Goal: Transaction & Acquisition: Subscribe to service/newsletter

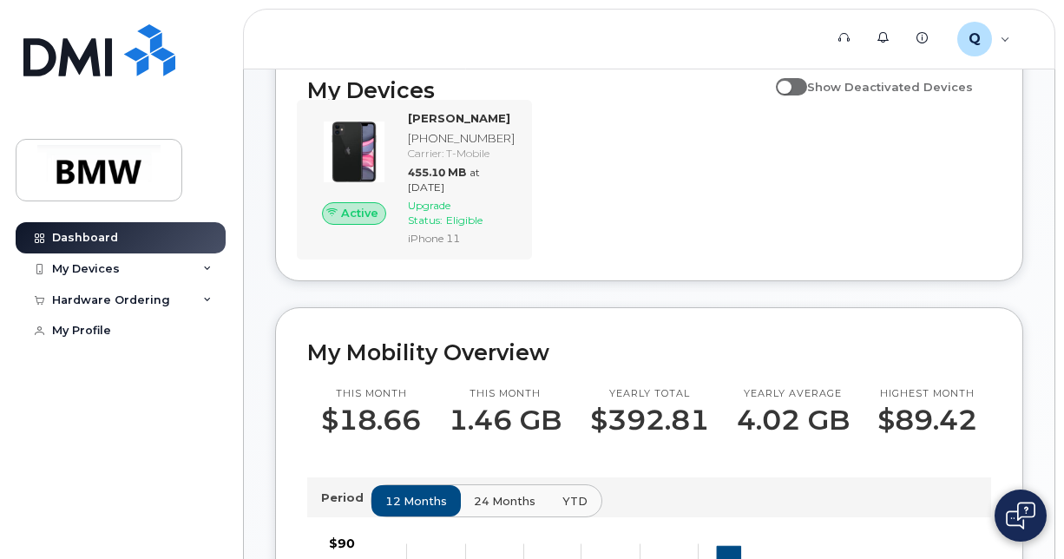
scroll to position [239, 0]
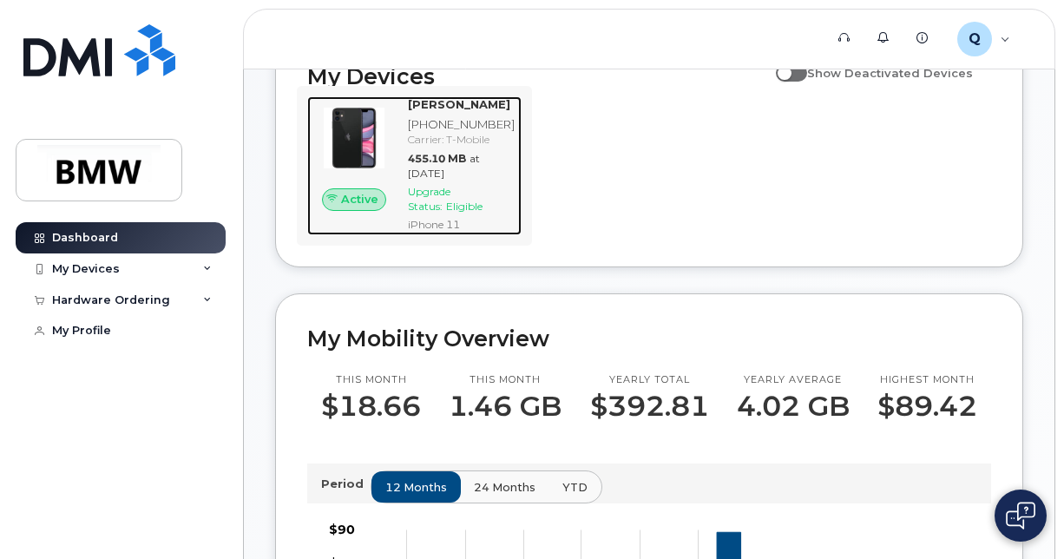
click at [512, 147] on div "Carrier: T-Mobile" at bounding box center [461, 139] width 107 height 15
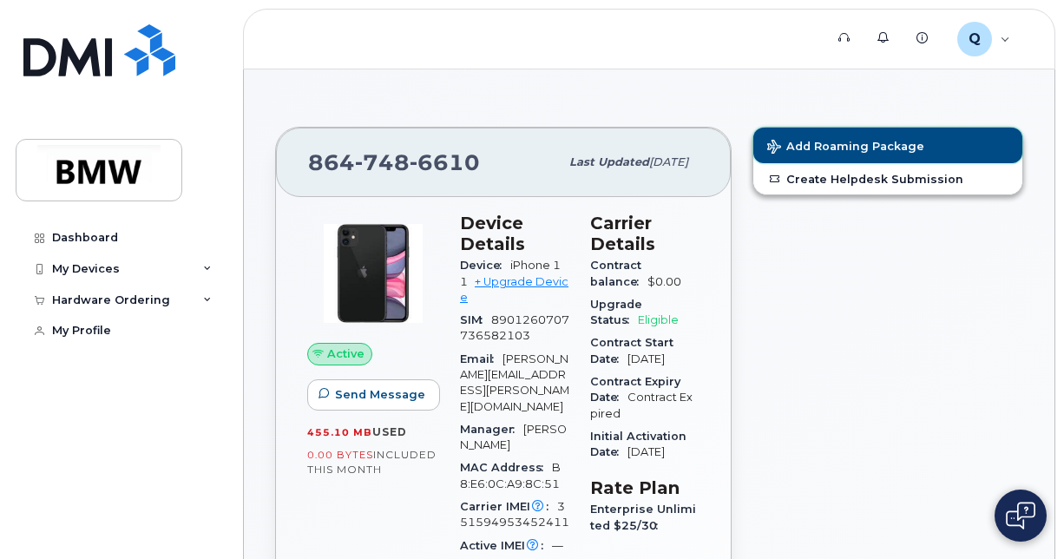
click at [882, 146] on span "Add Roaming Package" at bounding box center [846, 148] width 157 height 16
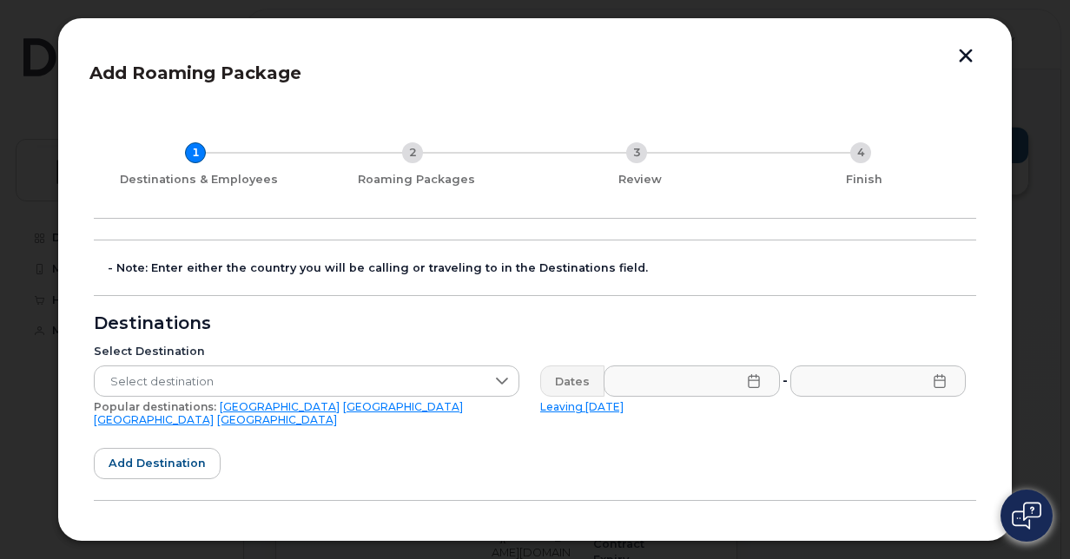
click at [686, 283] on form "- Note: Enter either the country you will be calling or traveling to in the Des…" at bounding box center [535, 494] width 882 height 508
click at [964, 267] on div "- Note: Enter either the country you will be calling or traveling to in the Des…" at bounding box center [542, 268] width 868 height 14
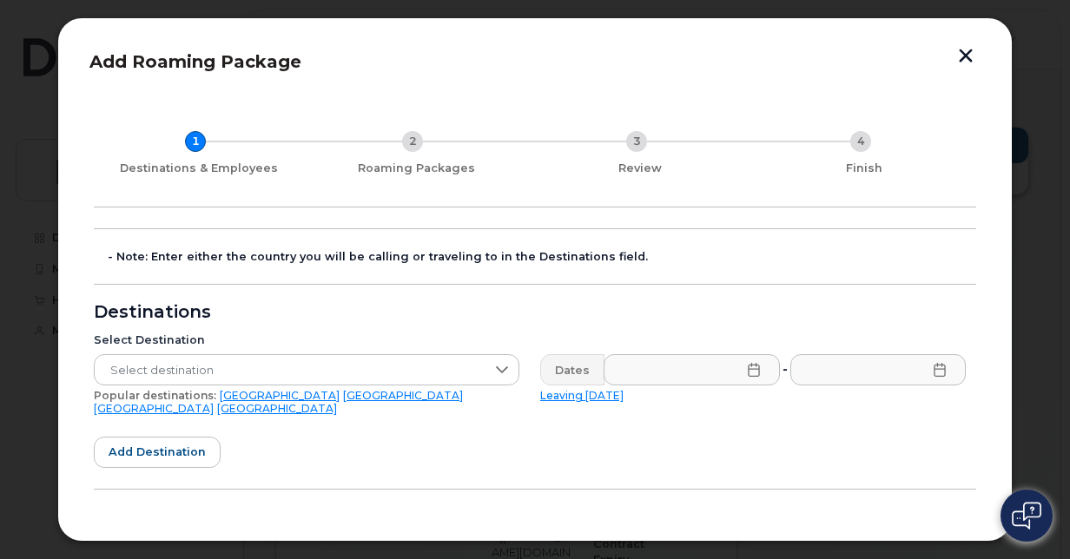
scroll to position [7, 0]
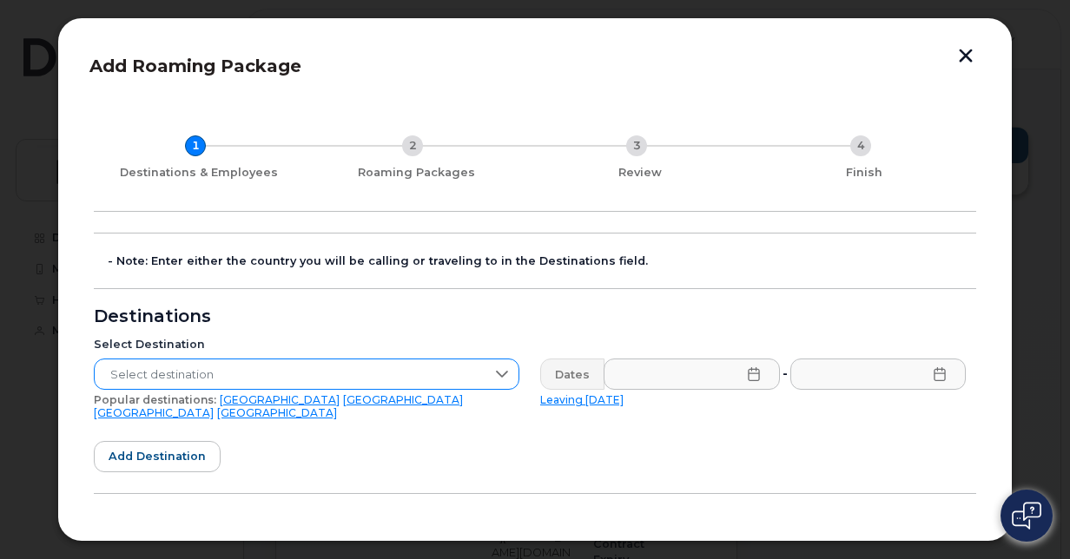
click at [495, 368] on icon at bounding box center [502, 374] width 14 height 14
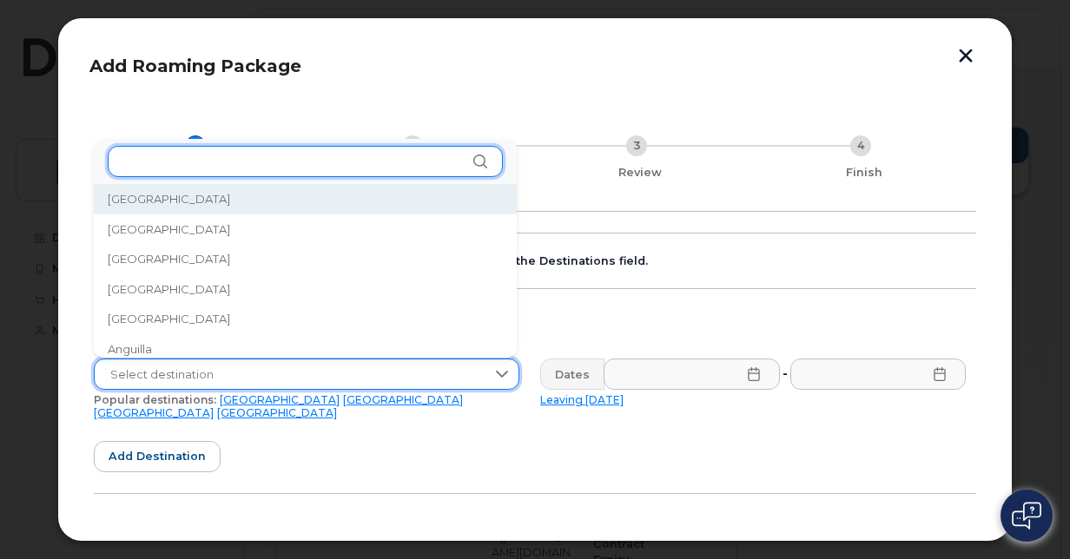
click at [215, 163] on input "text" at bounding box center [305, 161] width 395 height 31
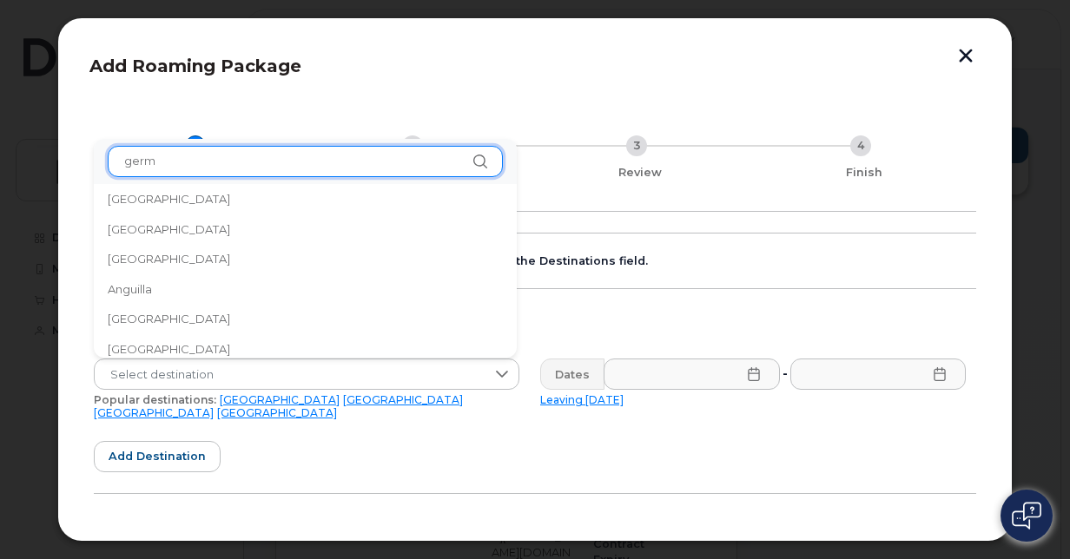
scroll to position [0, 0]
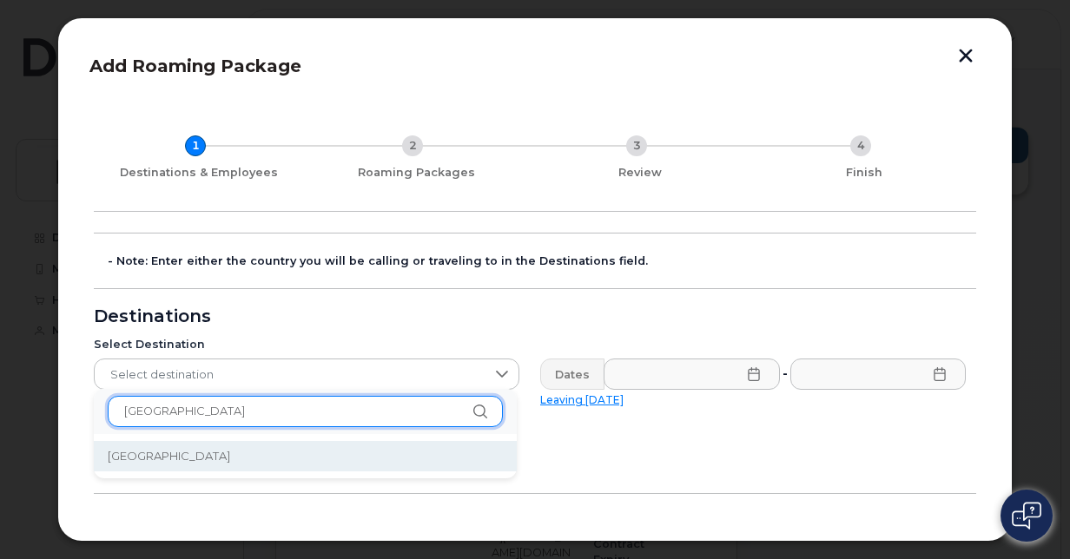
type input "[GEOGRAPHIC_DATA]"
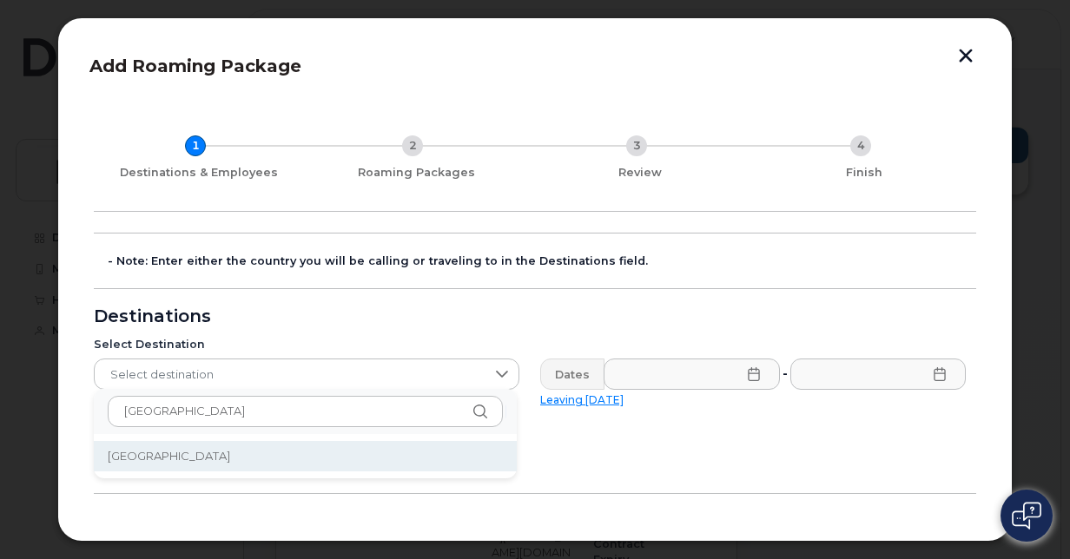
click at [148, 459] on span "Germany" at bounding box center [169, 456] width 122 height 16
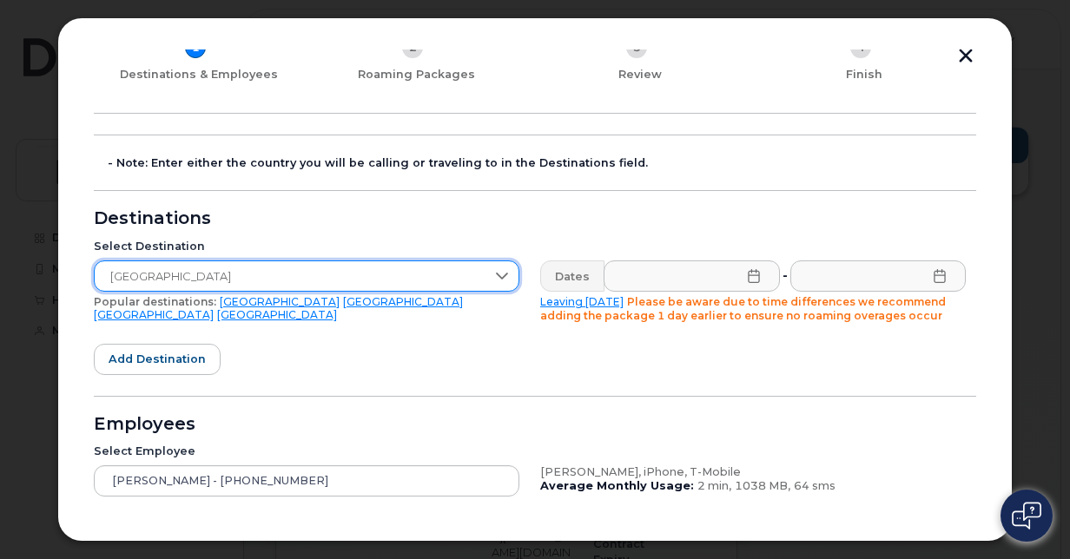
scroll to position [106, 0]
click at [748, 271] on icon at bounding box center [754, 275] width 14 height 14
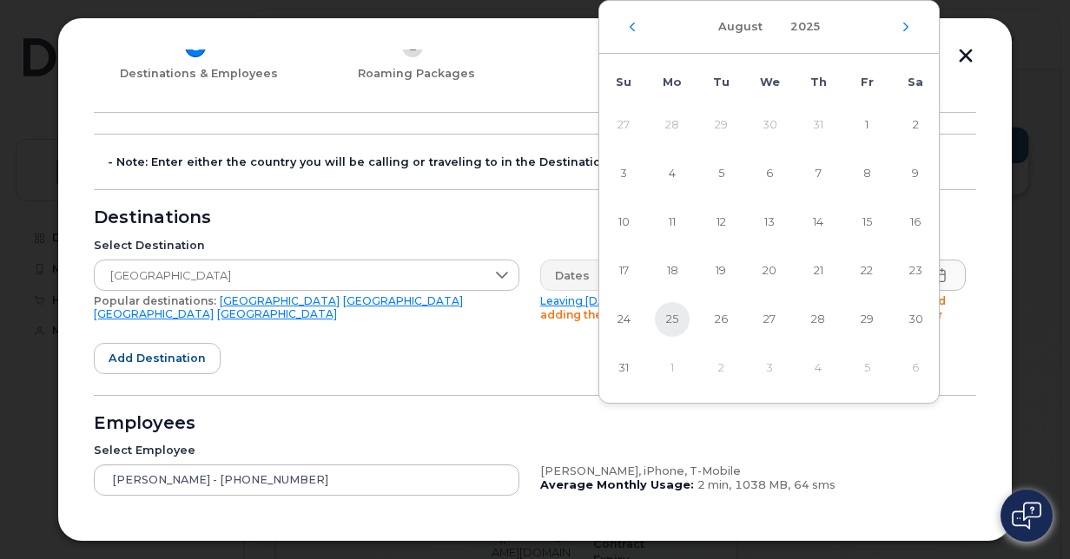
click at [675, 307] on span "25" at bounding box center [672, 319] width 35 height 35
type input "08/25/2025"
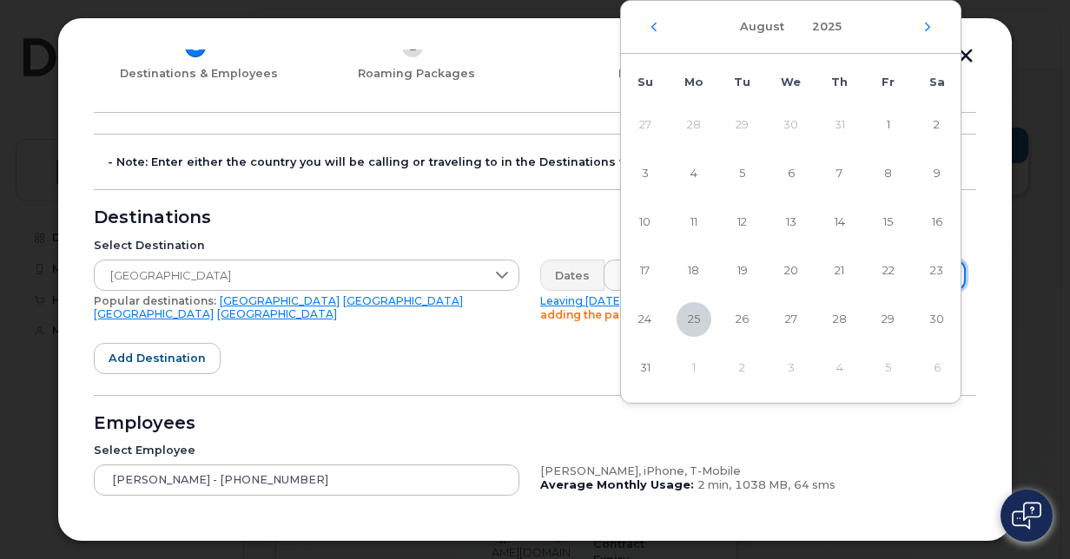
click at [930, 30] on icon "Next Month" at bounding box center [927, 27] width 10 height 14
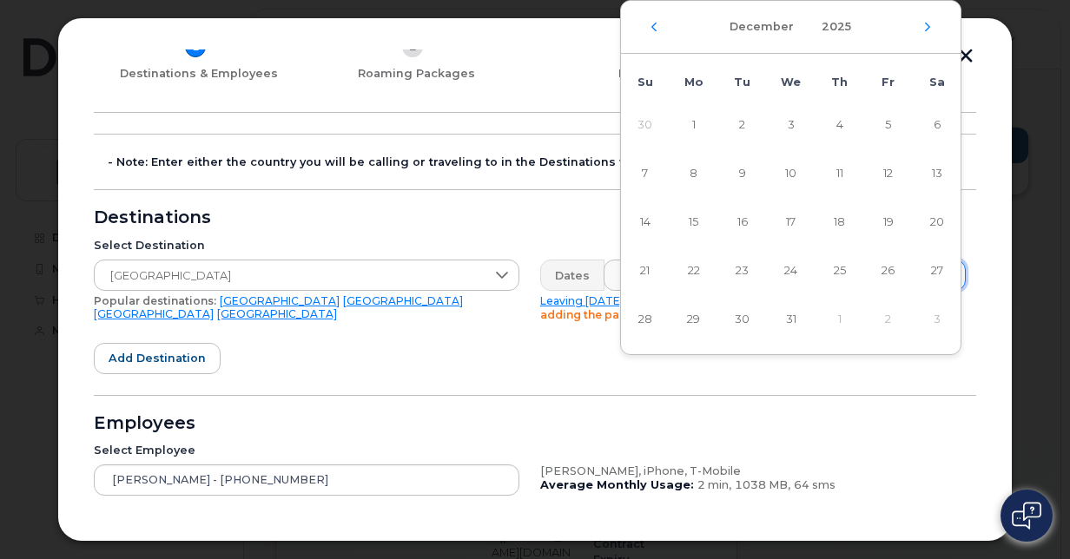
click at [930, 30] on icon "Next Month" at bounding box center [927, 27] width 10 height 14
click at [934, 216] on span "21" at bounding box center [936, 222] width 35 height 35
type input "03/21/2026"
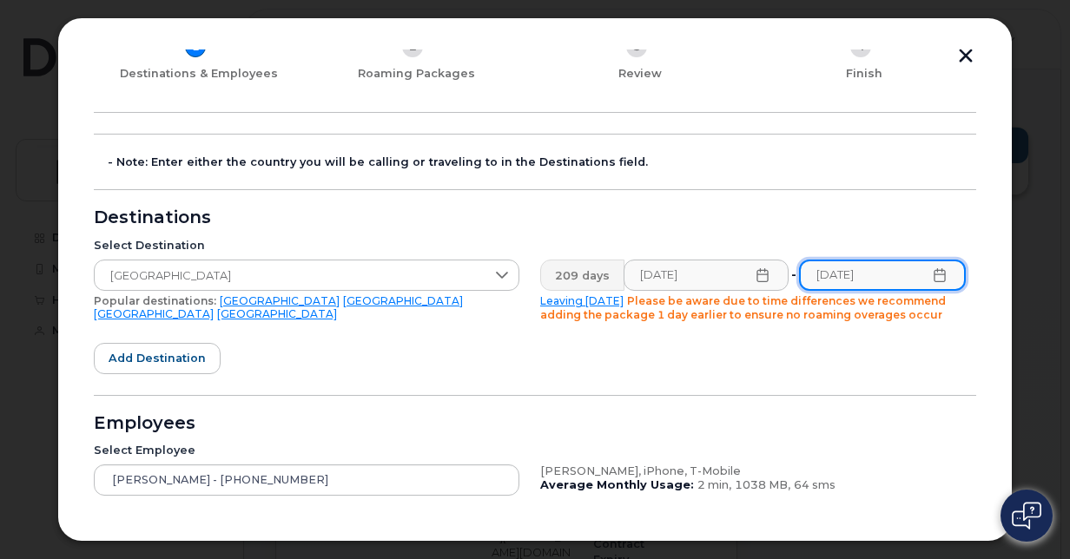
scroll to position [241, 0]
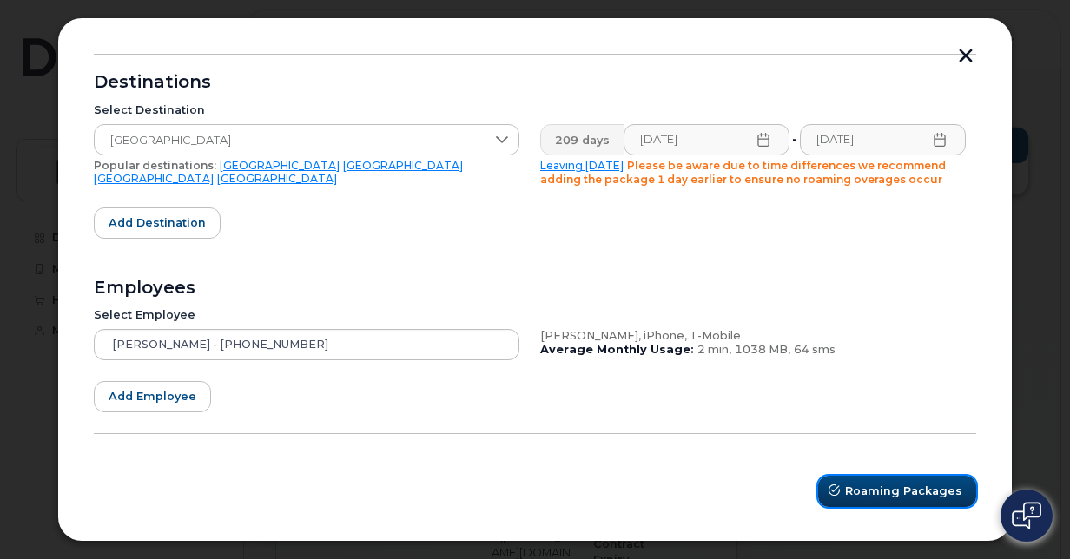
click at [915, 484] on span "Roaming Packages" at bounding box center [903, 491] width 117 height 16
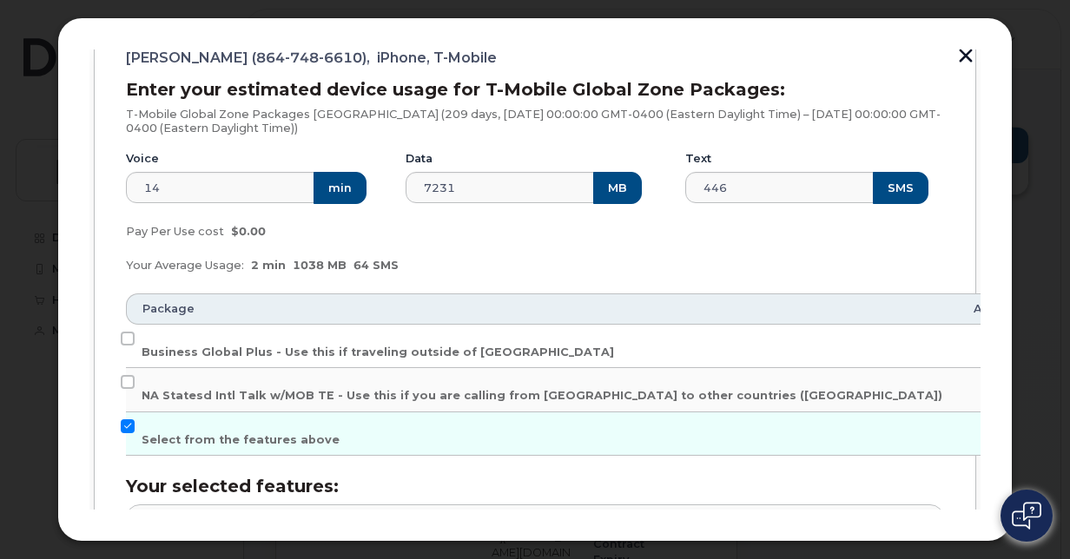
scroll to position [262, 0]
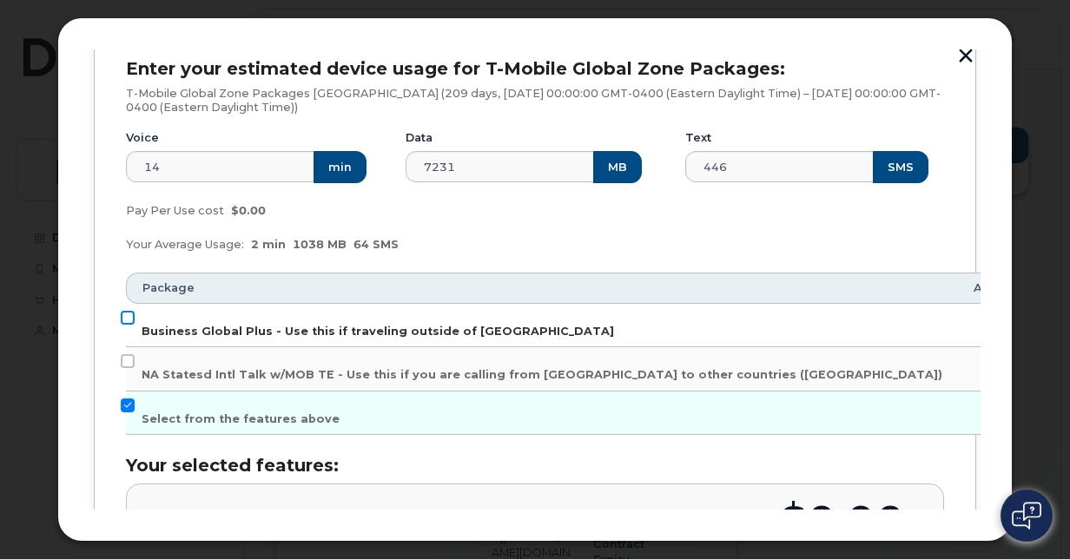
click at [126, 317] on input "Business Global Plus - Use this if traveling outside of North America" at bounding box center [128, 318] width 14 height 14
checkbox input "true"
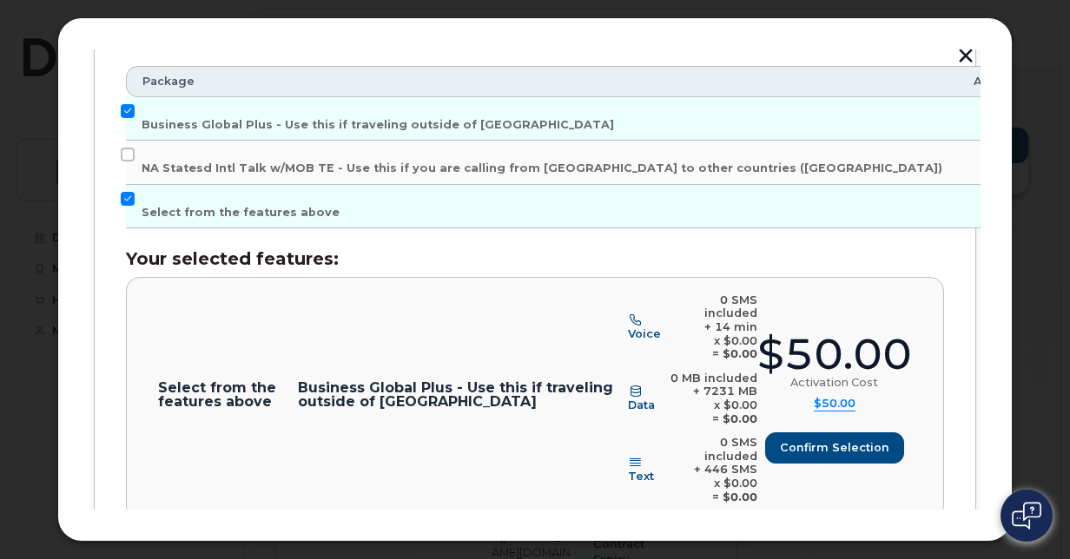
scroll to position [472, 0]
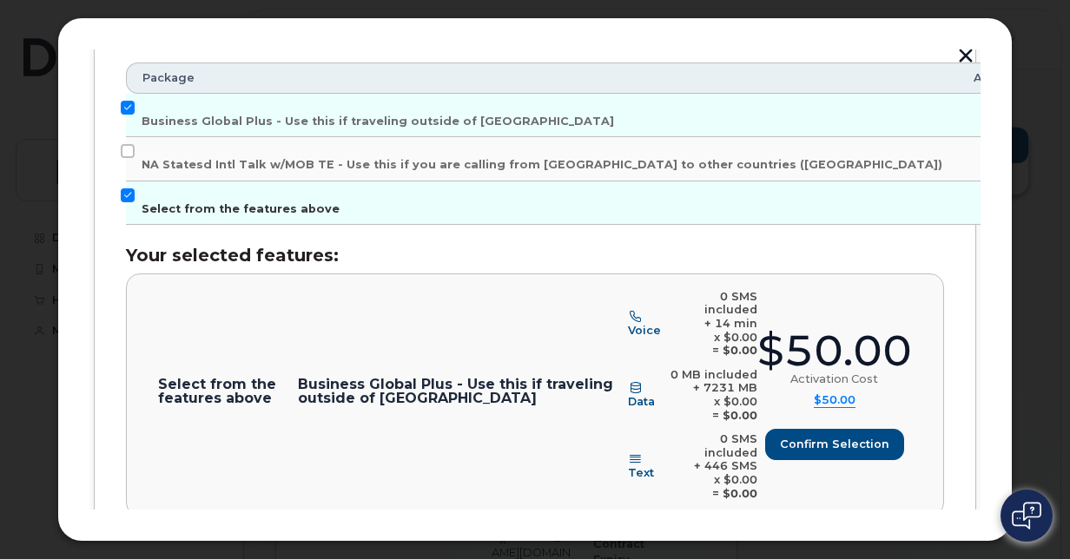
click at [126, 188] on input "Select from the features above" at bounding box center [128, 195] width 14 height 14
checkbox input "false"
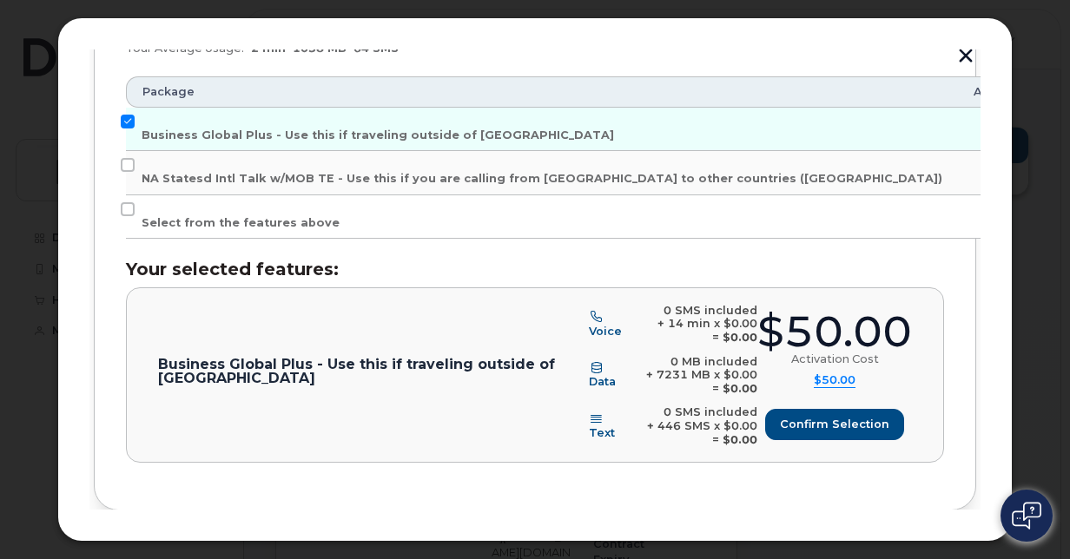
scroll to position [465, 0]
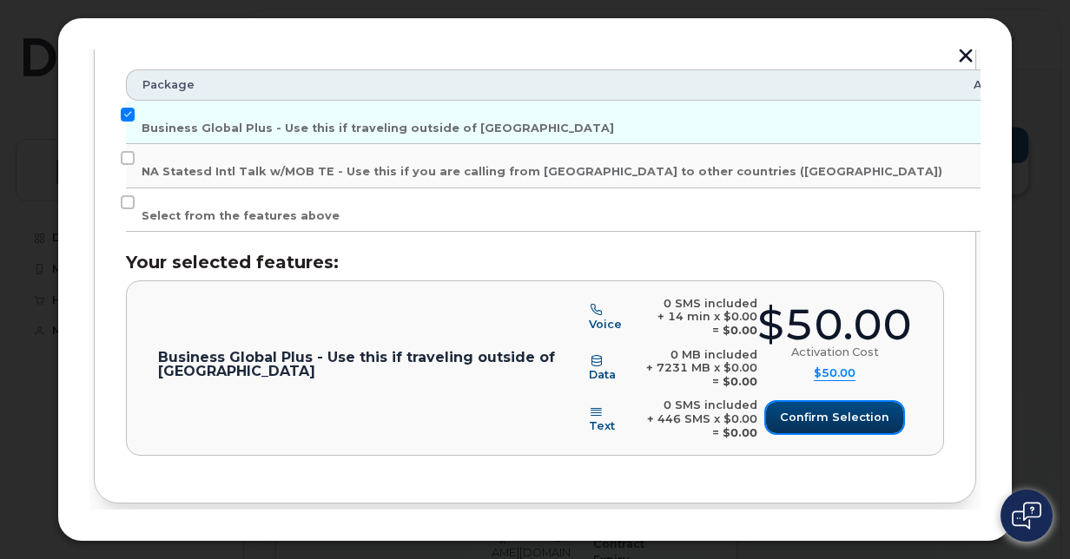
click at [803, 410] on span "Confirm selection" at bounding box center [834, 417] width 109 height 16
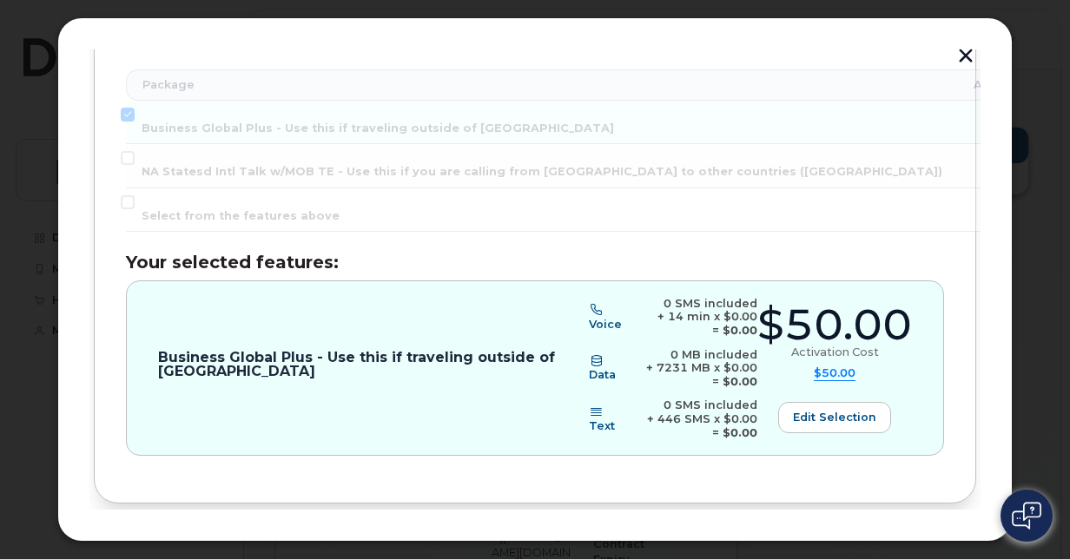
scroll to position [534, 0]
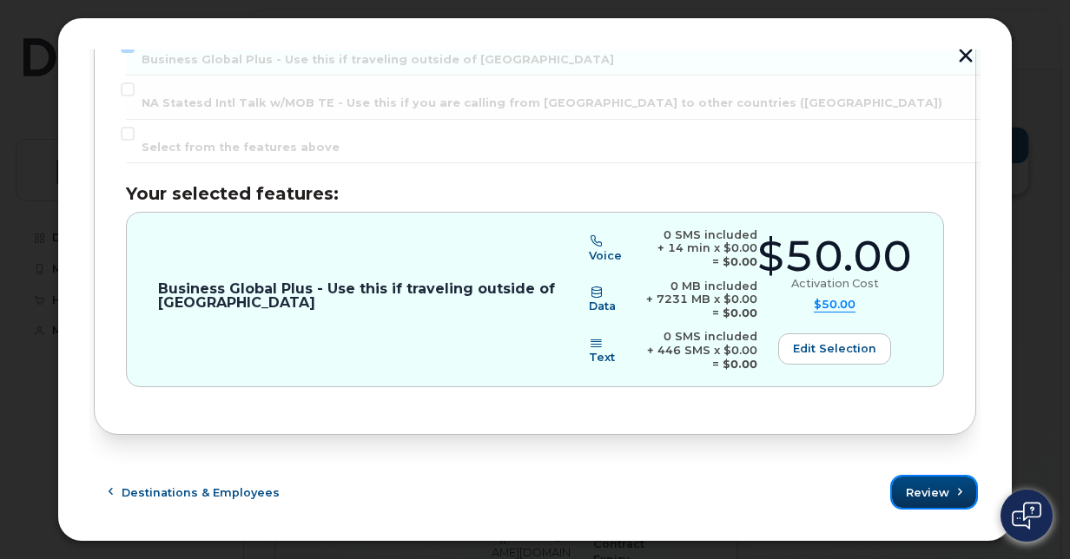
click at [913, 485] on span "Review" at bounding box center [927, 492] width 43 height 16
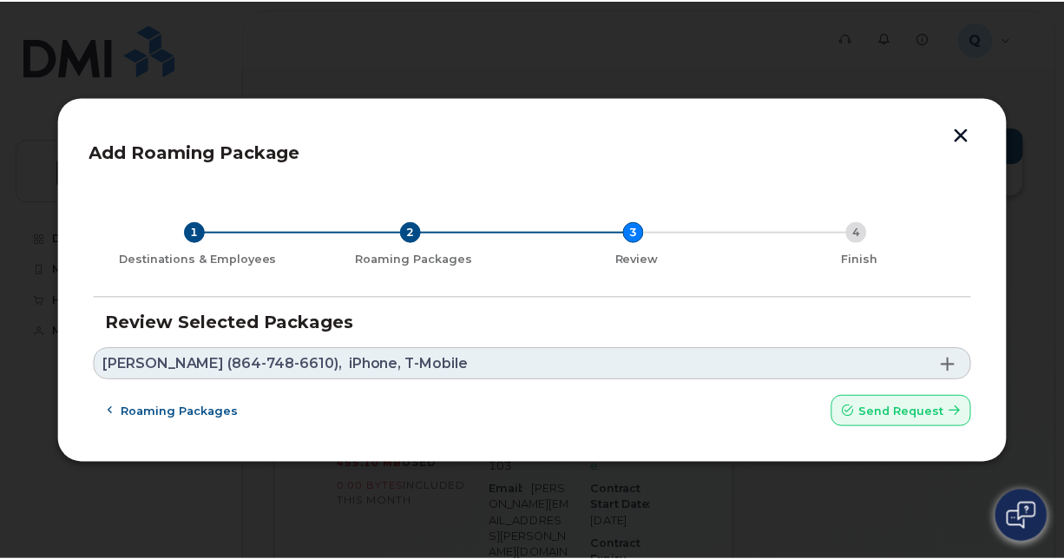
scroll to position [0, 0]
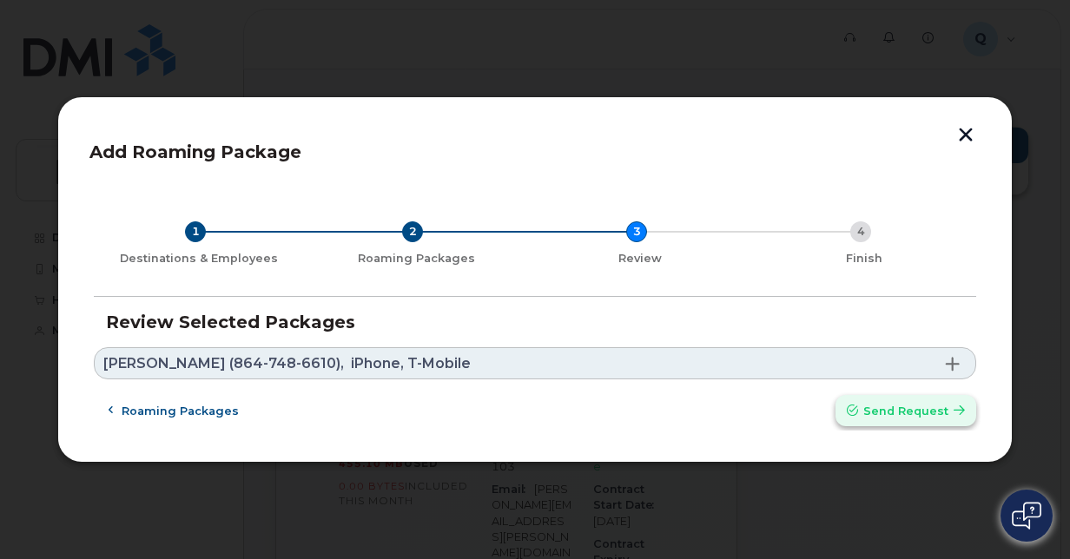
click at [893, 411] on span "Send request" at bounding box center [905, 411] width 85 height 16
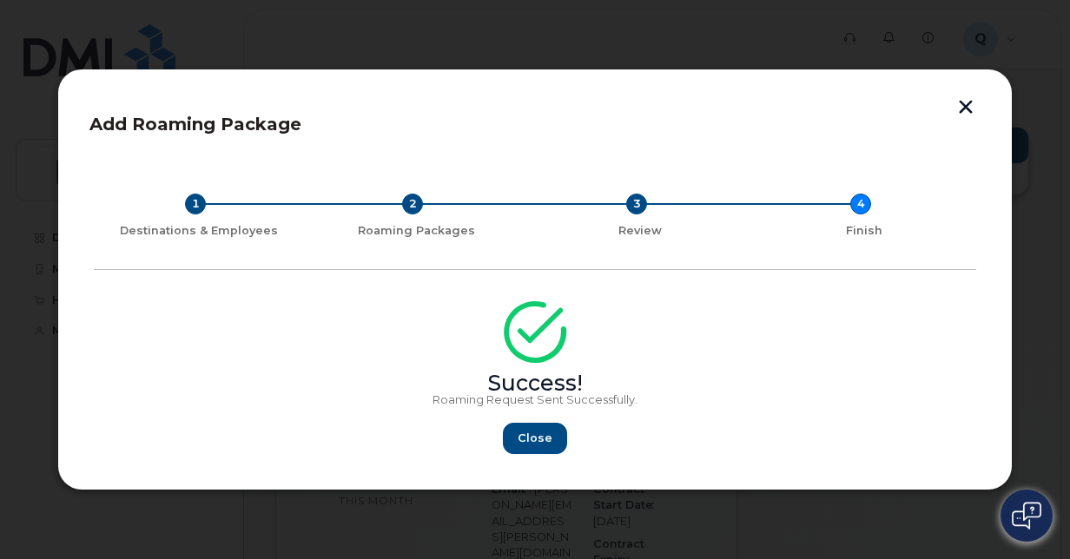
drag, startPoint x: 526, startPoint y: 433, endPoint x: 540, endPoint y: 514, distance: 81.9
click at [540, 514] on div at bounding box center [535, 279] width 1070 height 559
